Goal: Navigation & Orientation: Find specific page/section

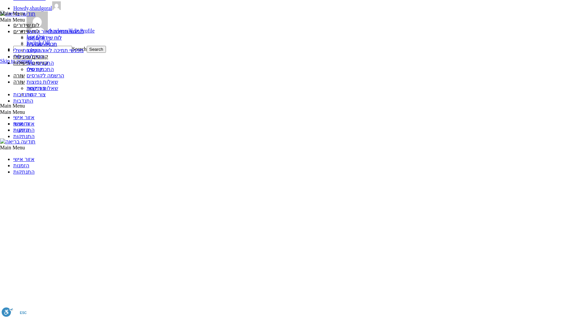
scroll to position [725, 0]
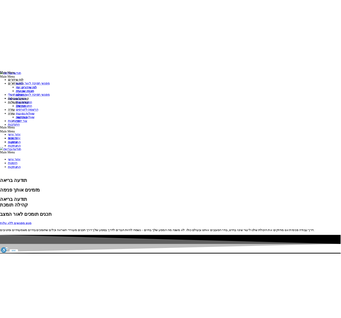
scroll to position [691, 0]
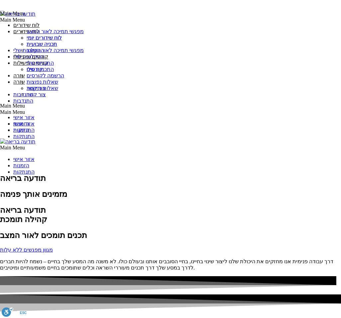
scroll to position [743, 0]
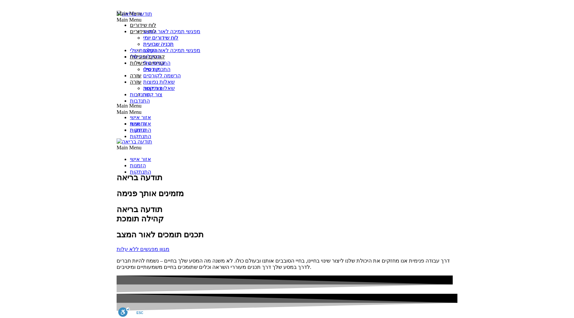
scroll to position [777, 0]
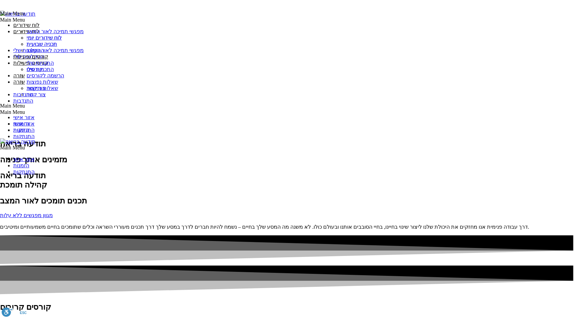
scroll to position [777, 0]
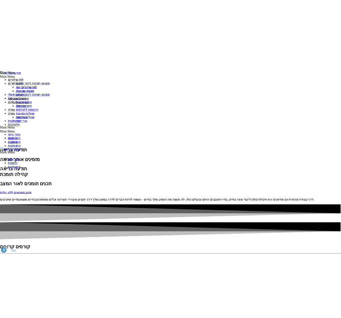
scroll to position [743, 0]
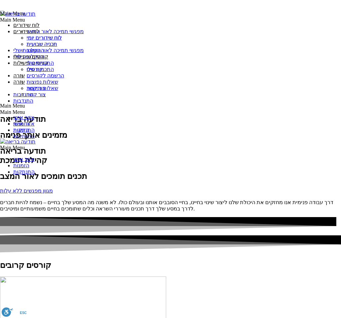
scroll to position [802, 0]
